Goal: Information Seeking & Learning: Learn about a topic

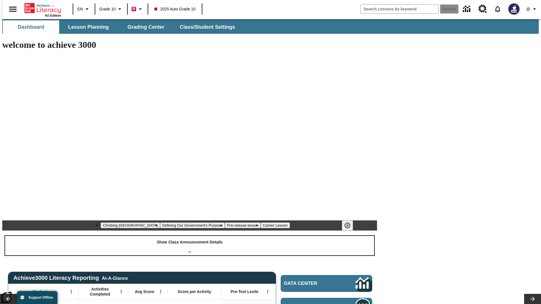
click at [190, 236] on div "Show Class Announcement Details" at bounding box center [189, 245] width 369 height 19
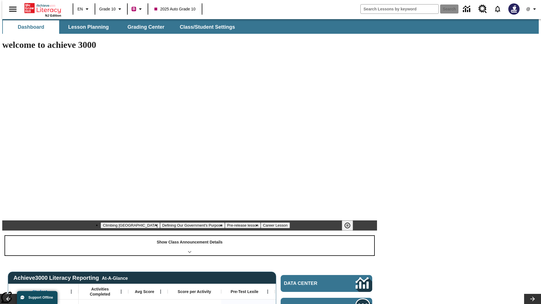
click at [190, 236] on div "Show Class Announcement Details" at bounding box center [189, 245] width 369 height 19
